Goal: Communication & Community: Connect with others

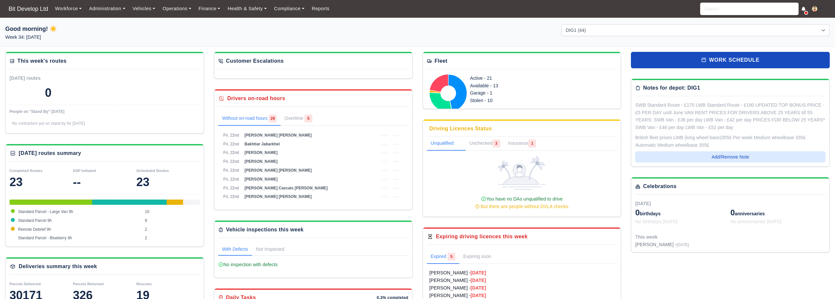
select select "2"
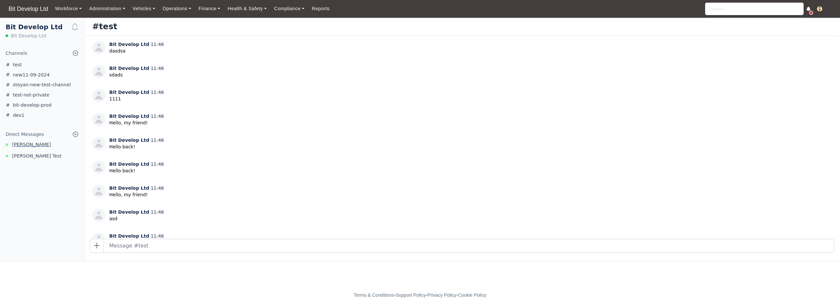
click at [32, 143] on span "[PERSON_NAME]" at bounding box center [31, 145] width 39 height 8
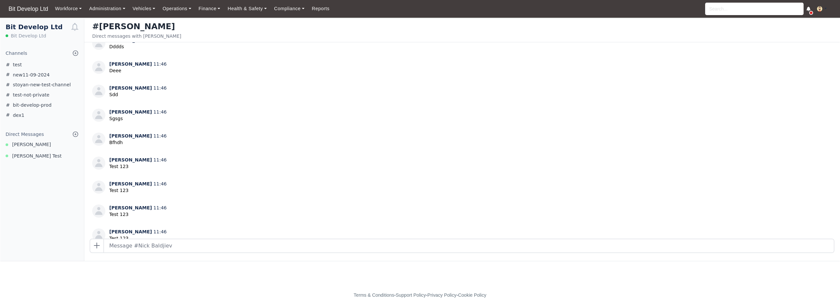
scroll to position [413, 0]
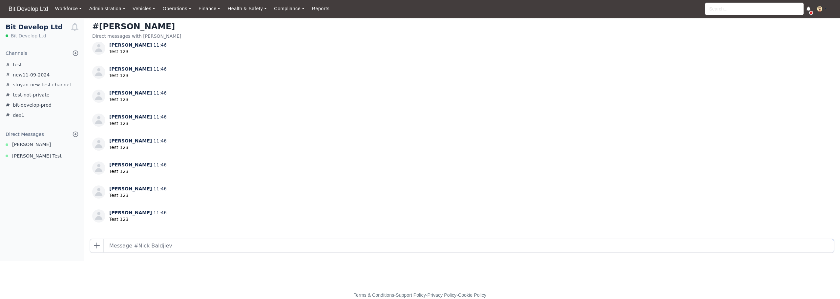
click at [165, 246] on input "text" at bounding box center [469, 245] width 730 height 13
type input "testvam"
